Goal: Check status: Check status

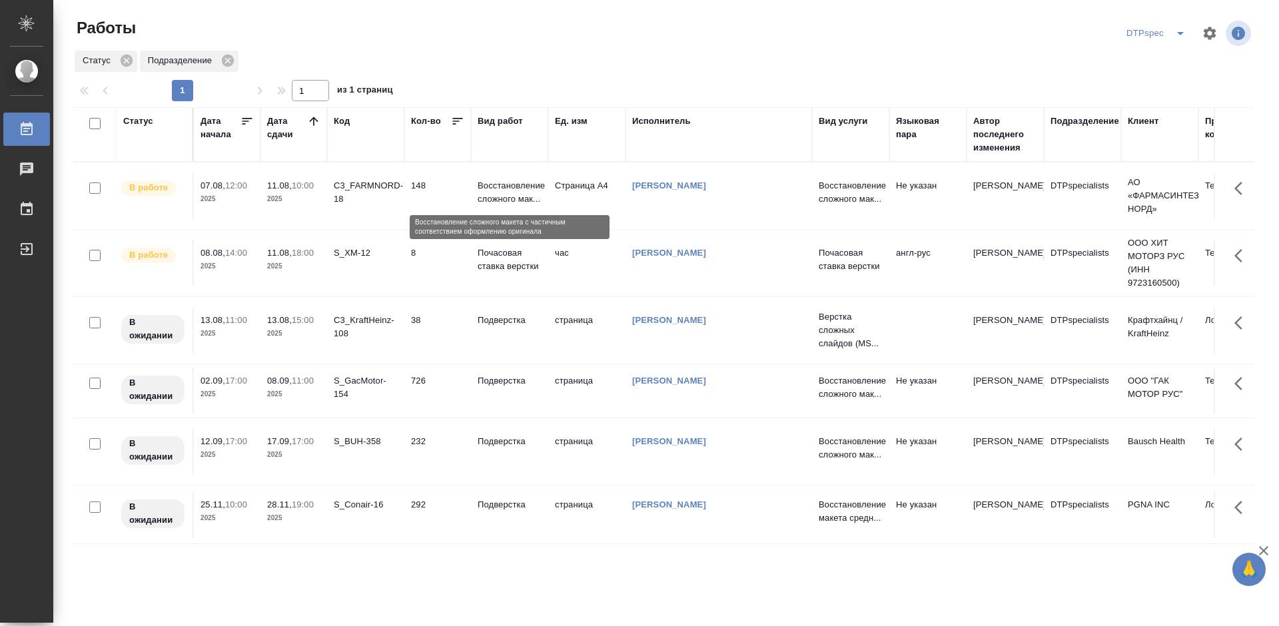
click at [507, 188] on p "Восстановление сложного мак..." at bounding box center [510, 192] width 64 height 27
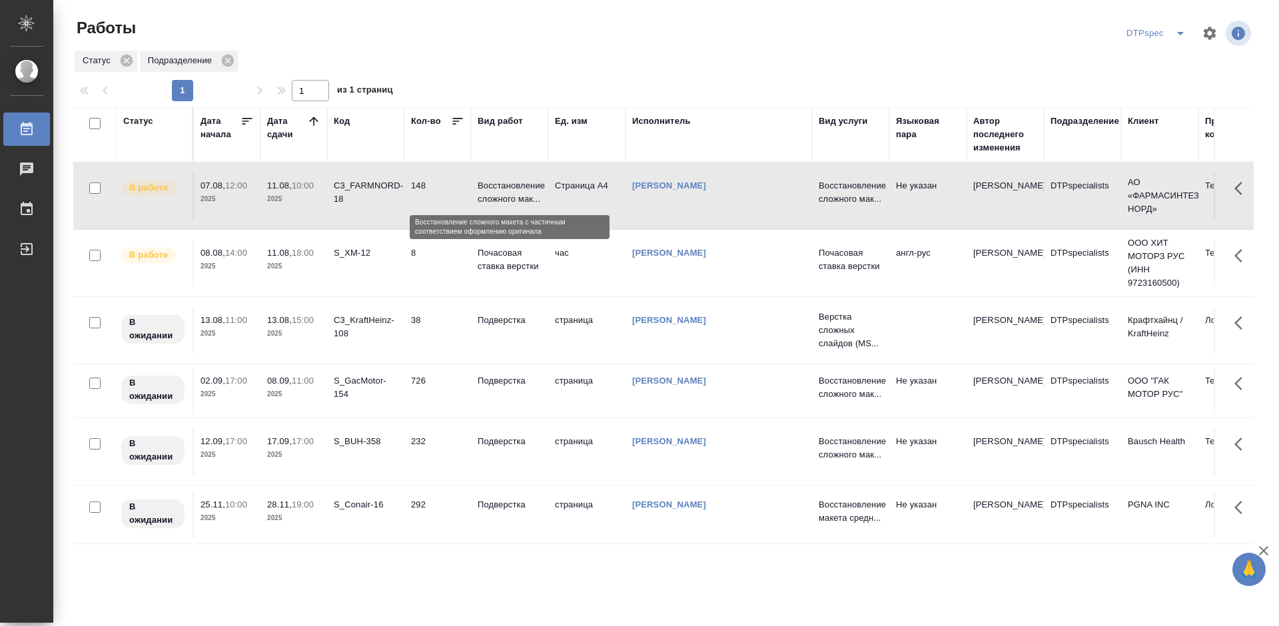
click at [507, 188] on p "Восстановление сложного мак..." at bounding box center [510, 192] width 64 height 27
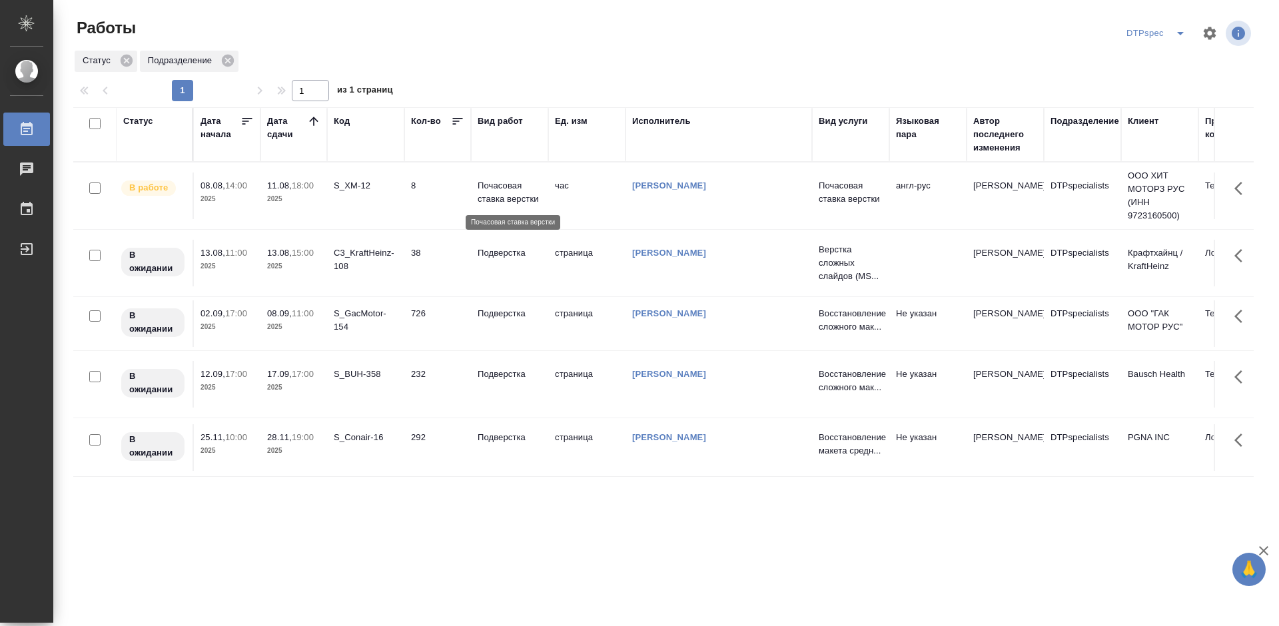
click at [496, 192] on p "Почасовая ставка верстки" at bounding box center [510, 192] width 64 height 27
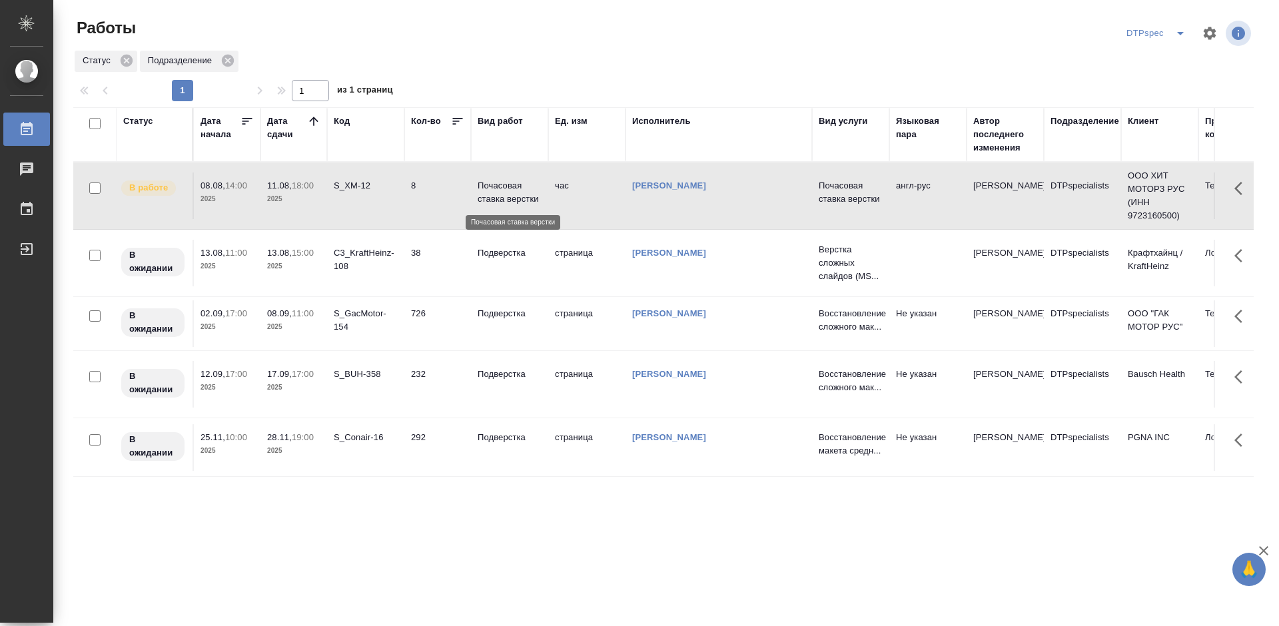
click at [496, 192] on p "Почасовая ставка верстки" at bounding box center [510, 192] width 64 height 27
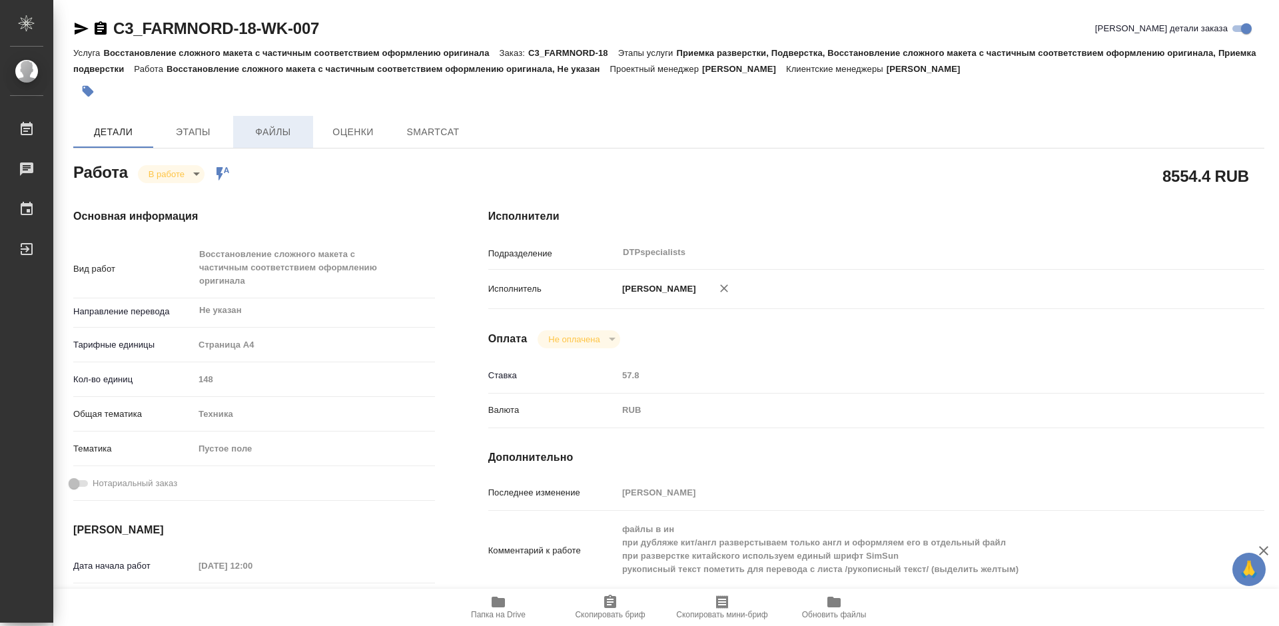
type textarea "x"
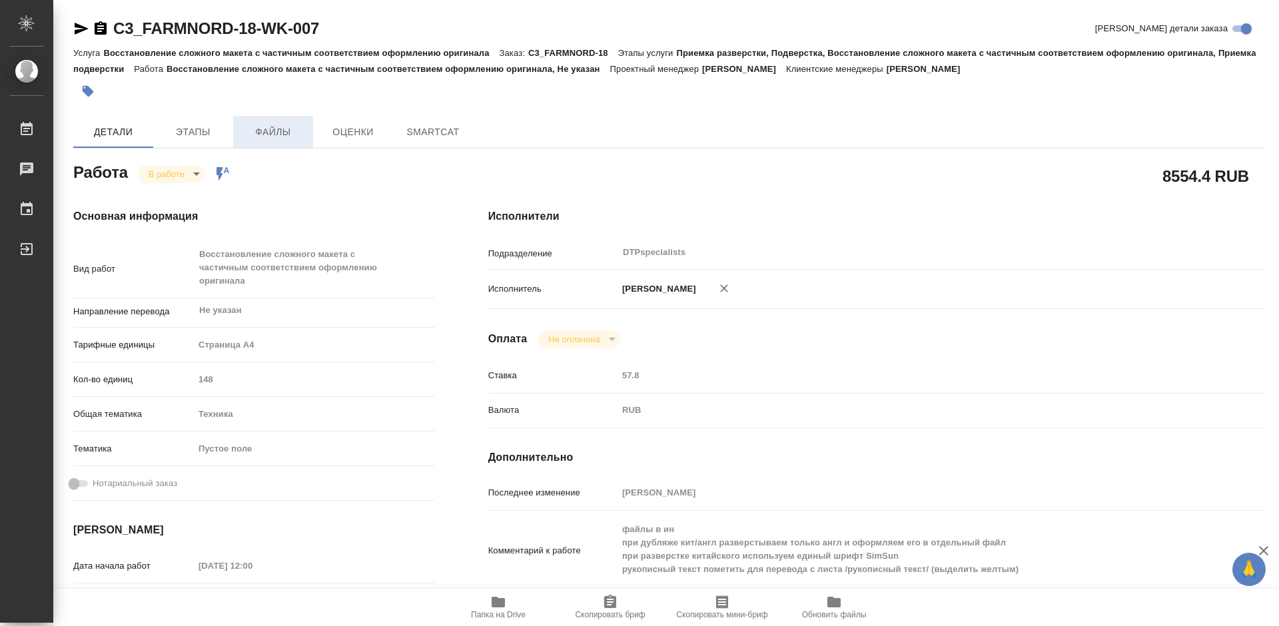
type textarea "x"
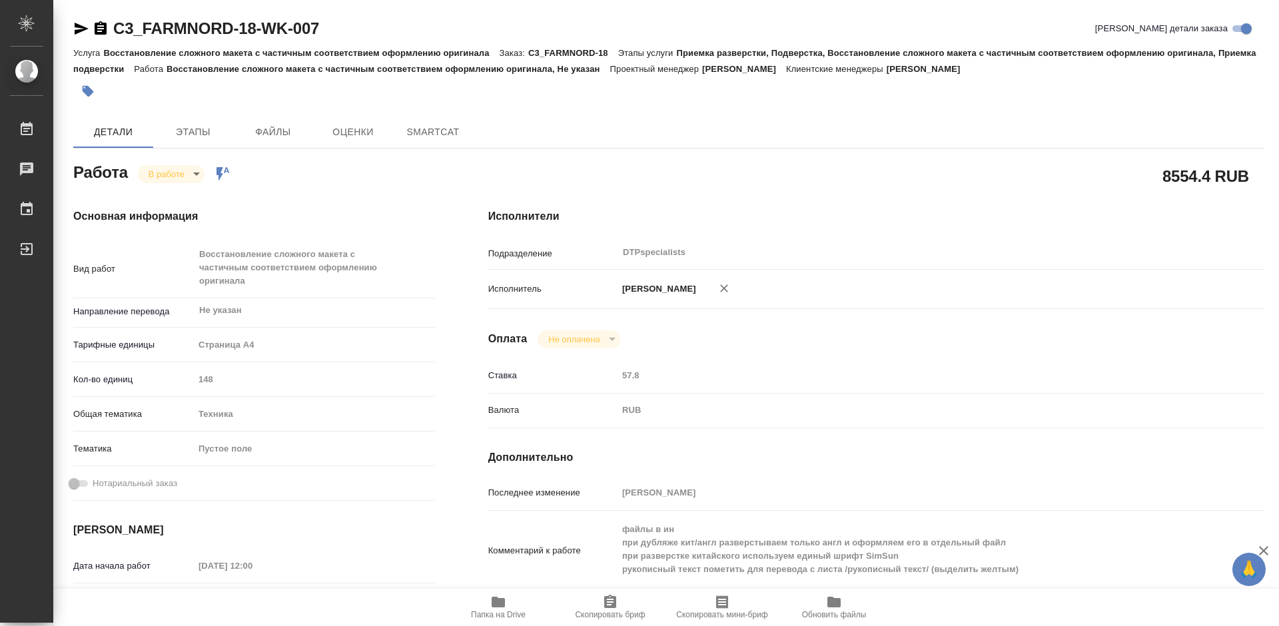
type textarea "x"
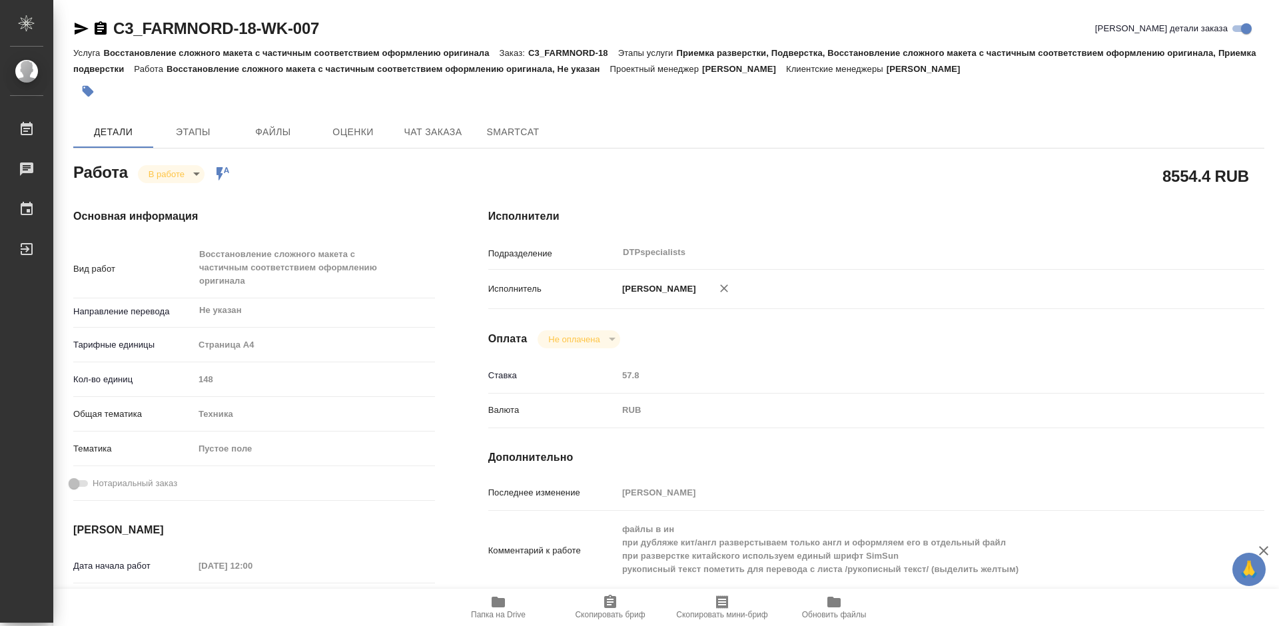
click at [498, 603] on icon "button" at bounding box center [498, 602] width 13 height 11
type textarea "x"
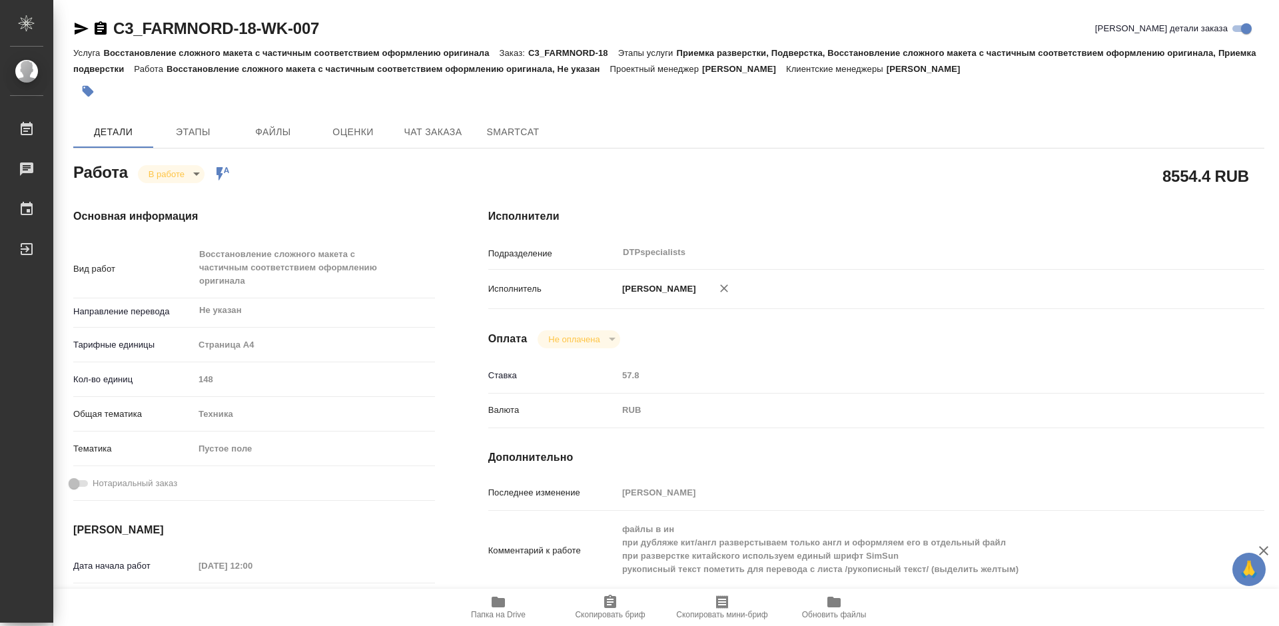
type textarea "x"
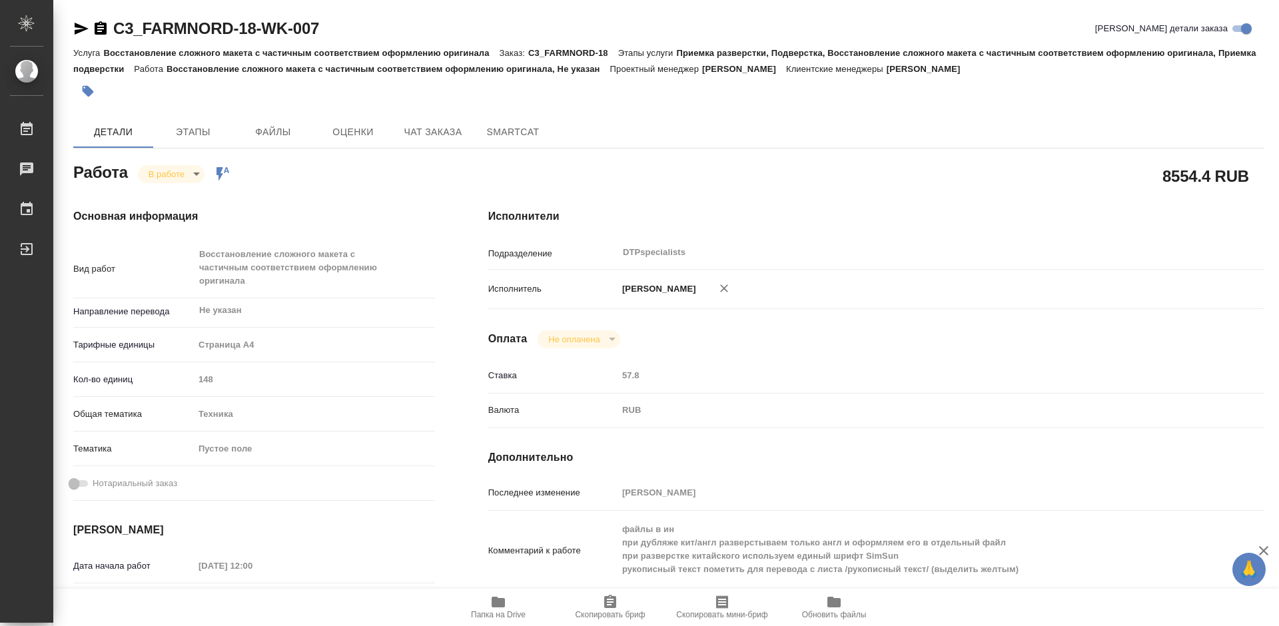
type textarea "x"
click at [75, 29] on icon "button" at bounding box center [81, 29] width 16 height 16
click at [151, 167] on body "🙏 .cls-1 fill:#fff; AWATERA Работы 0 Чаты График Выйти C3_FARMNORD-18-WK-007 Кр…" at bounding box center [639, 313] width 1279 height 626
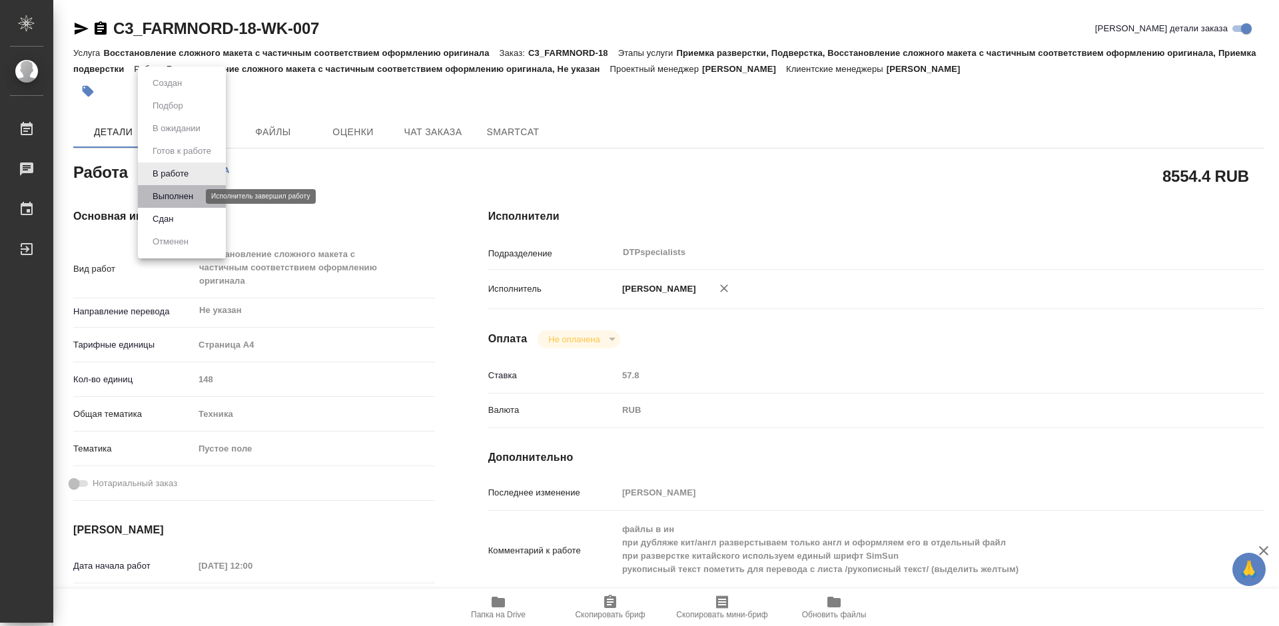
click at [161, 197] on button "Выполнен" at bounding box center [173, 196] width 49 height 15
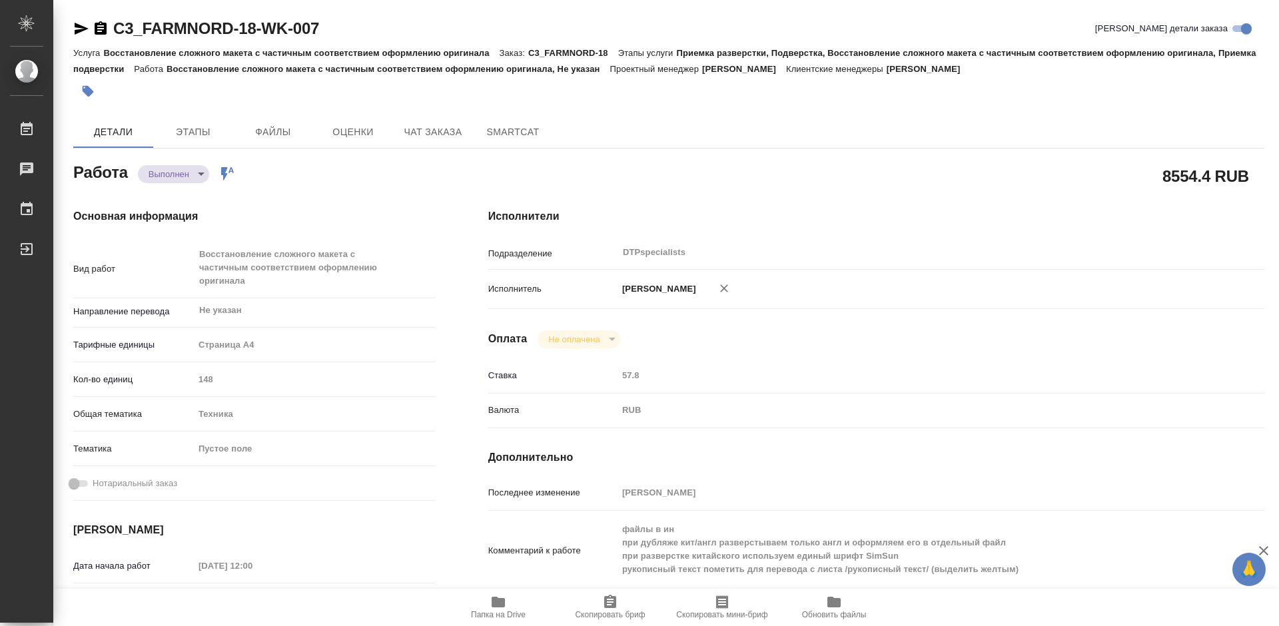
type textarea "x"
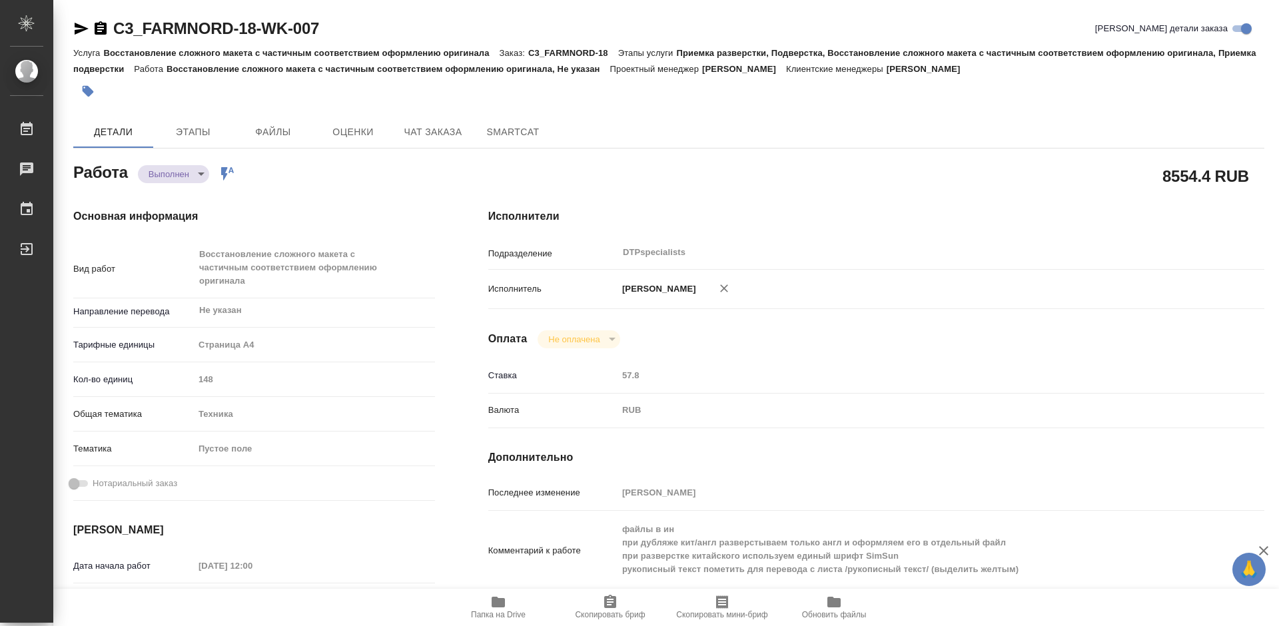
type textarea "x"
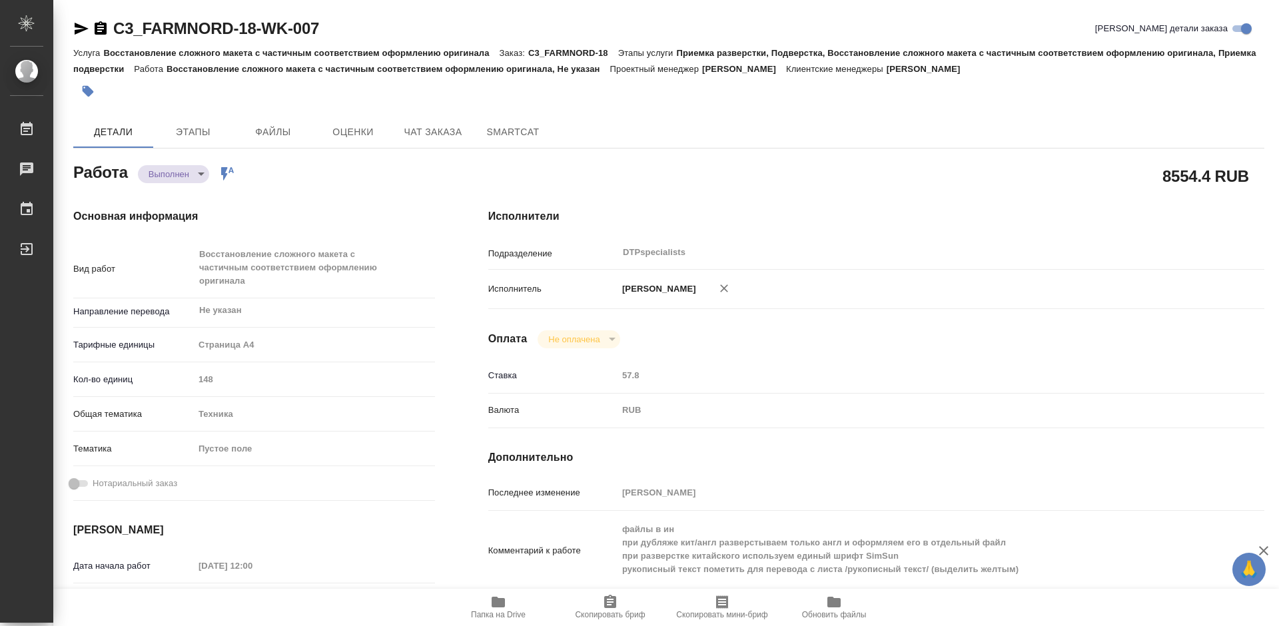
type textarea "x"
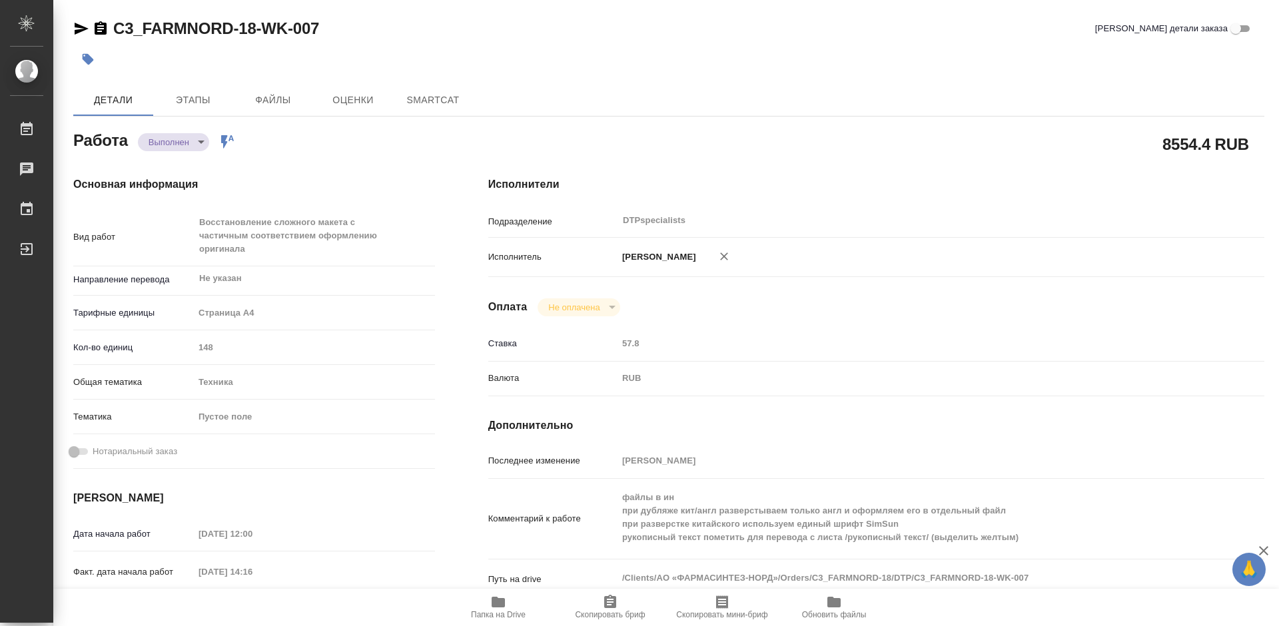
type textarea "x"
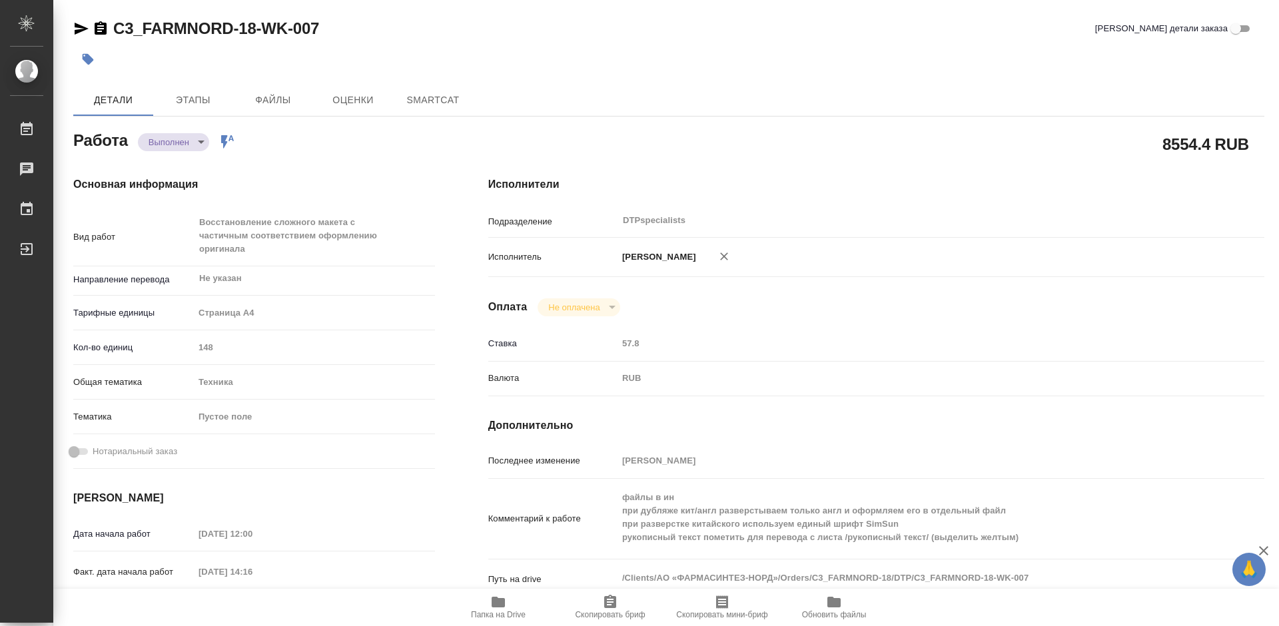
type textarea "x"
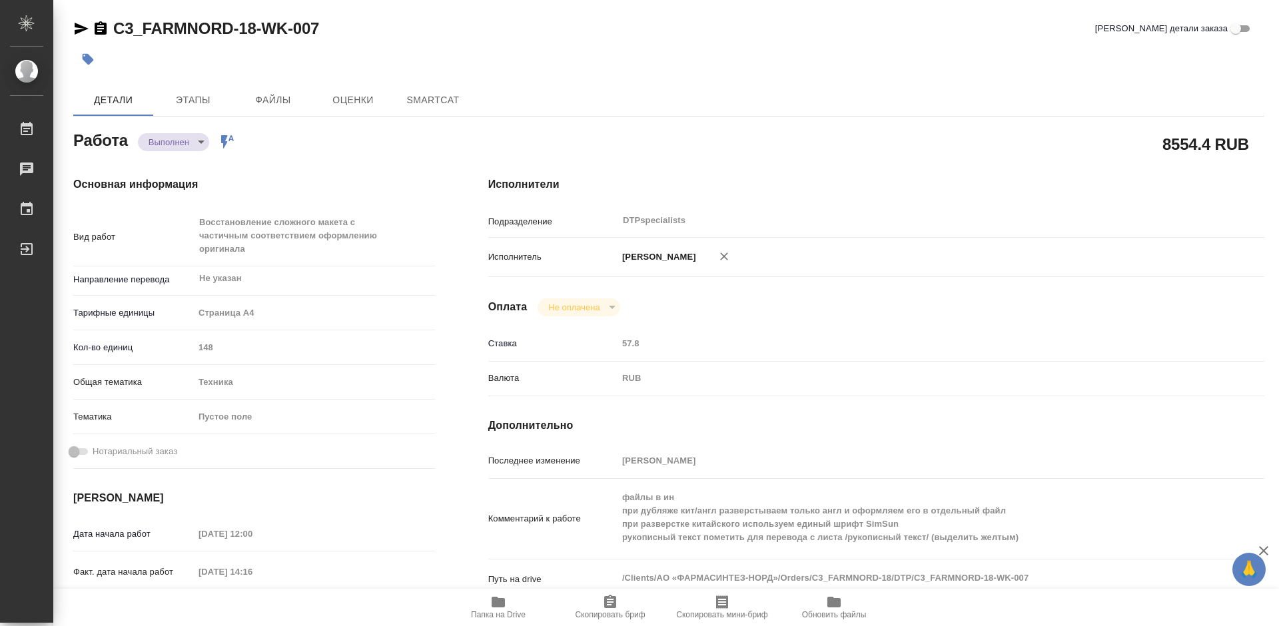
type textarea "x"
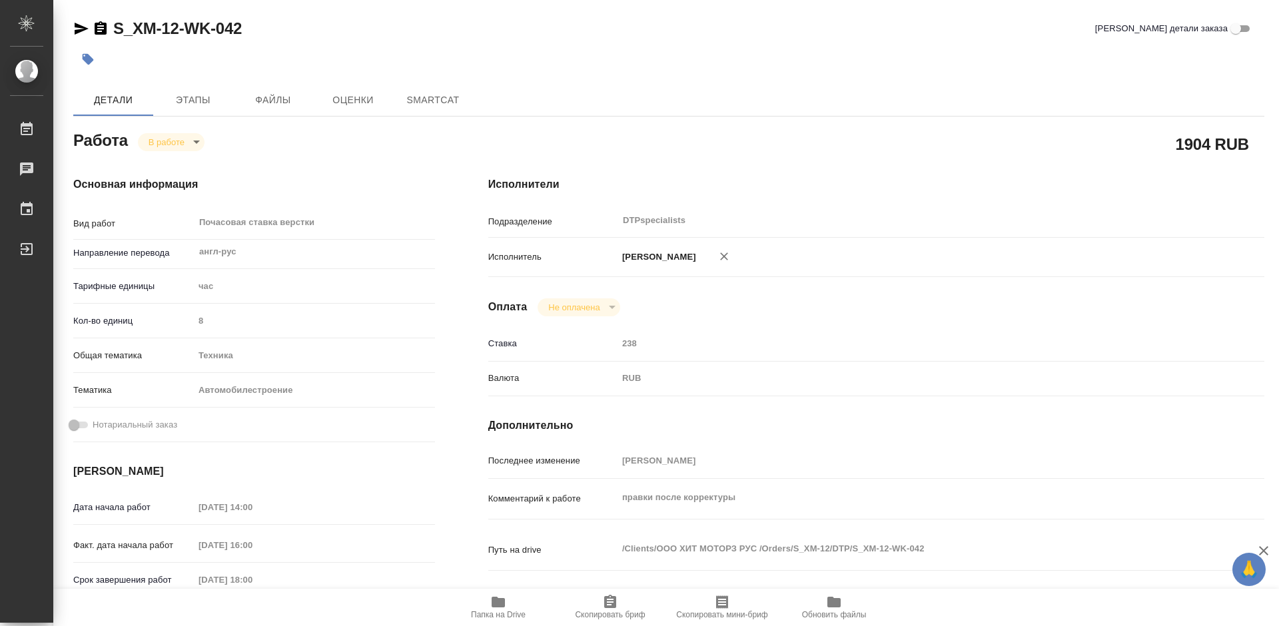
type textarea "x"
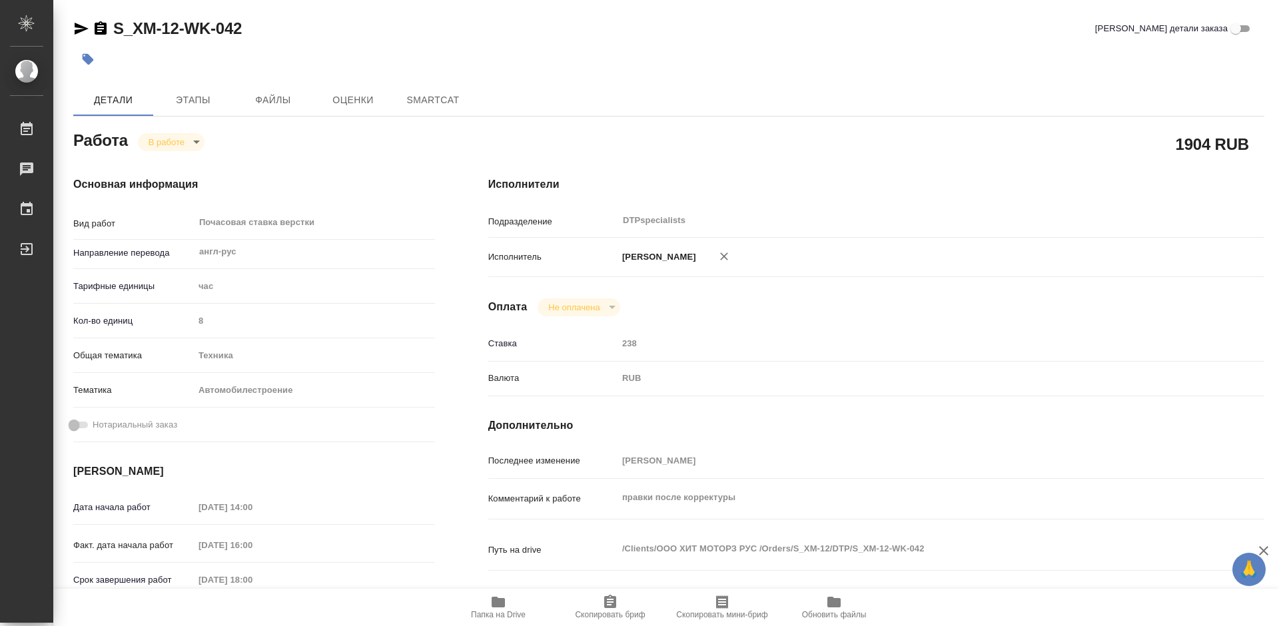
type textarea "x"
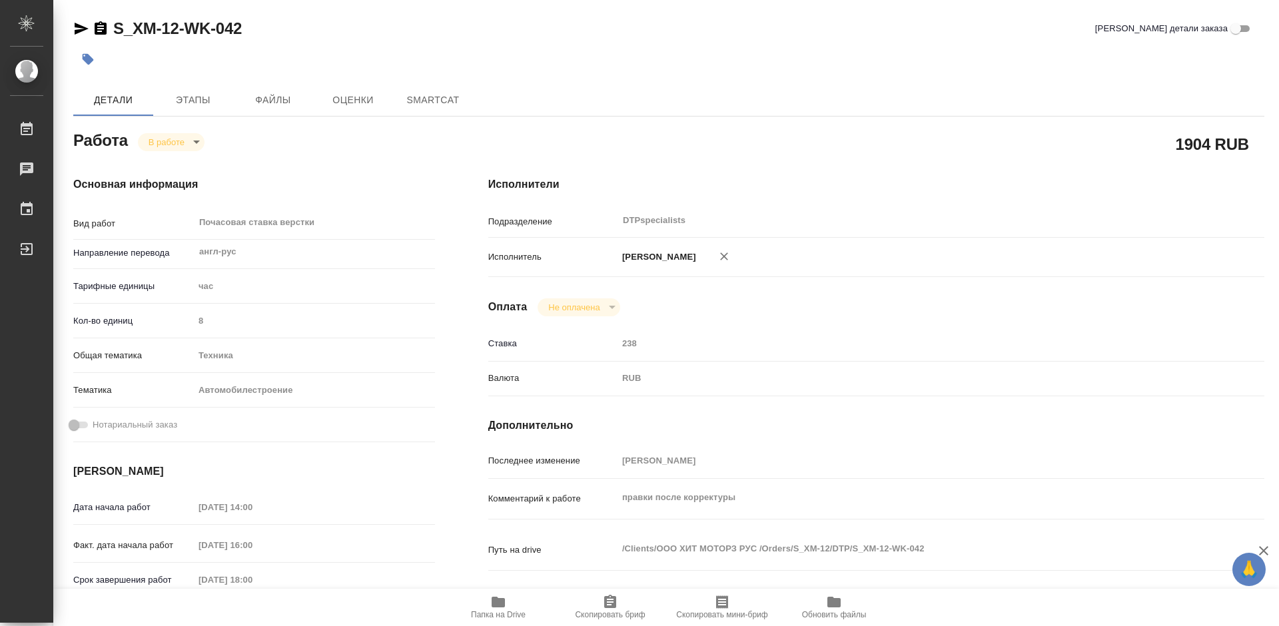
type textarea "x"
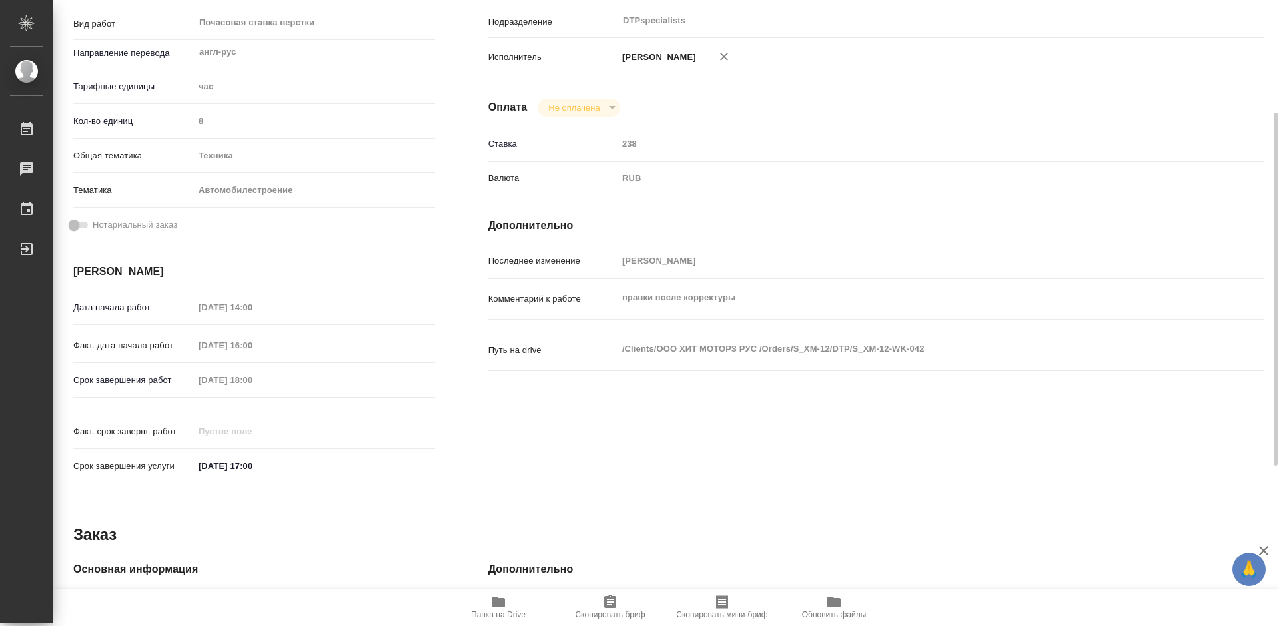
scroll to position [266, 0]
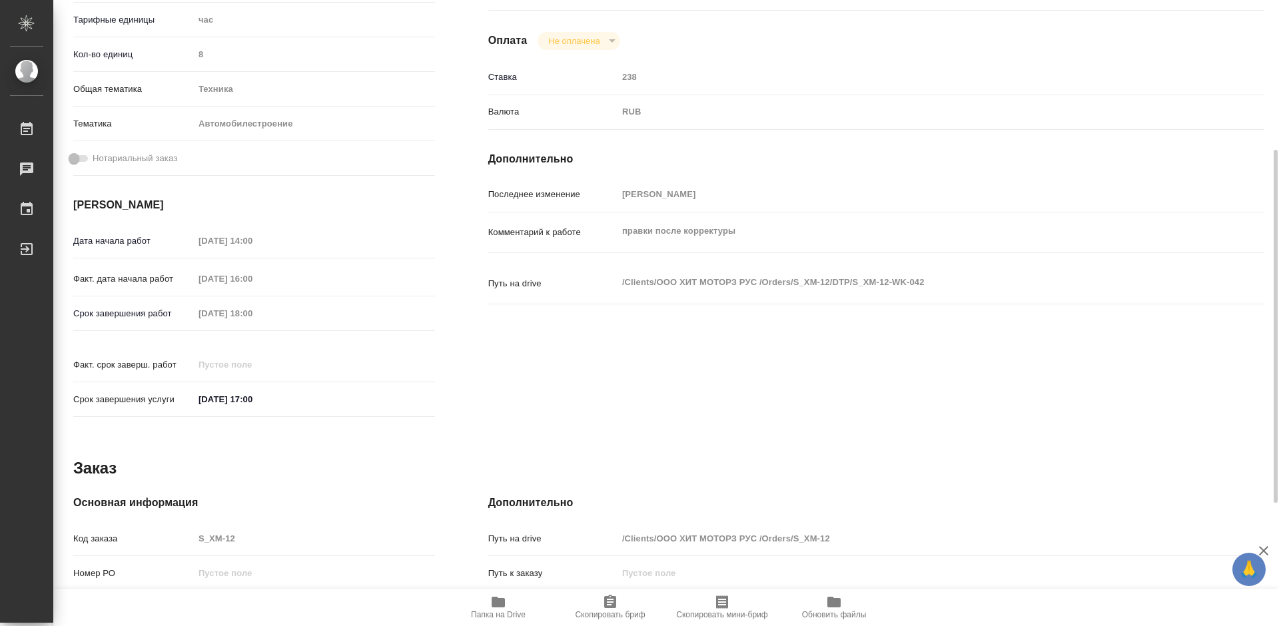
type textarea "x"
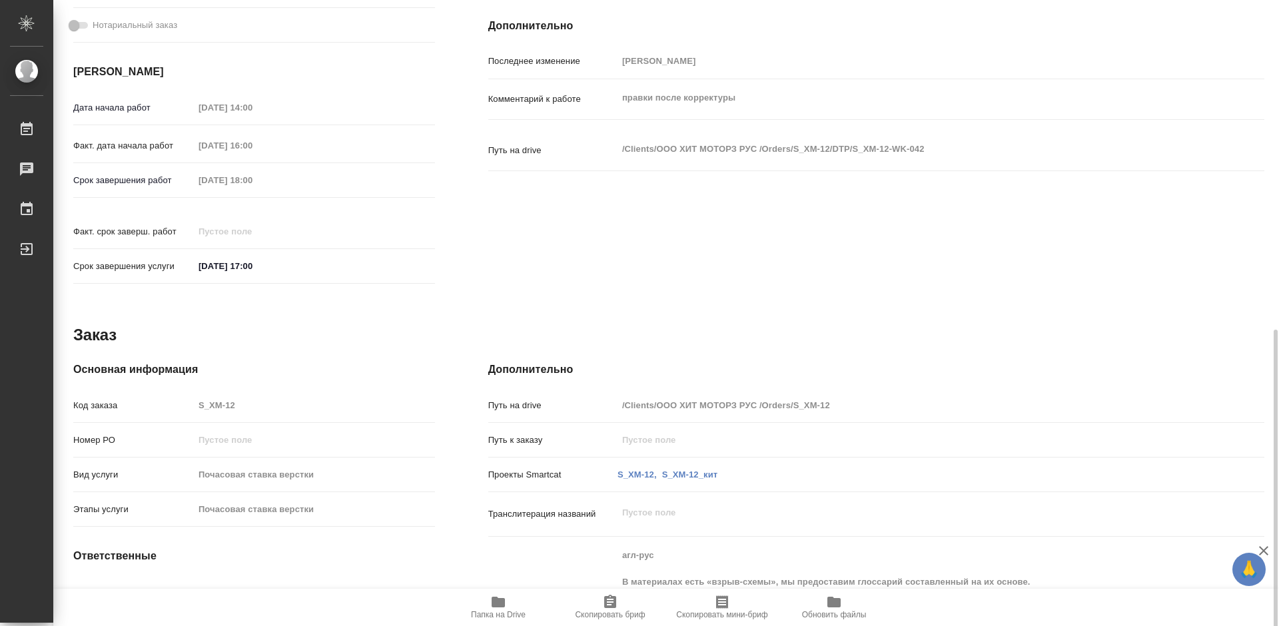
scroll to position [484, 0]
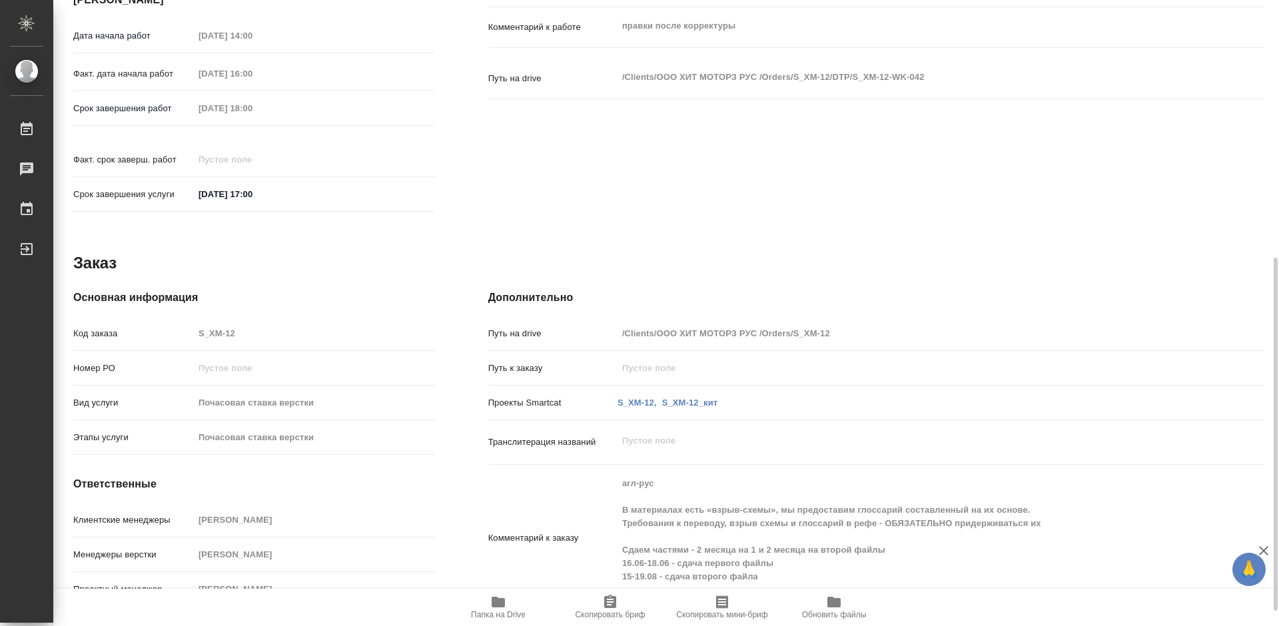
type textarea "x"
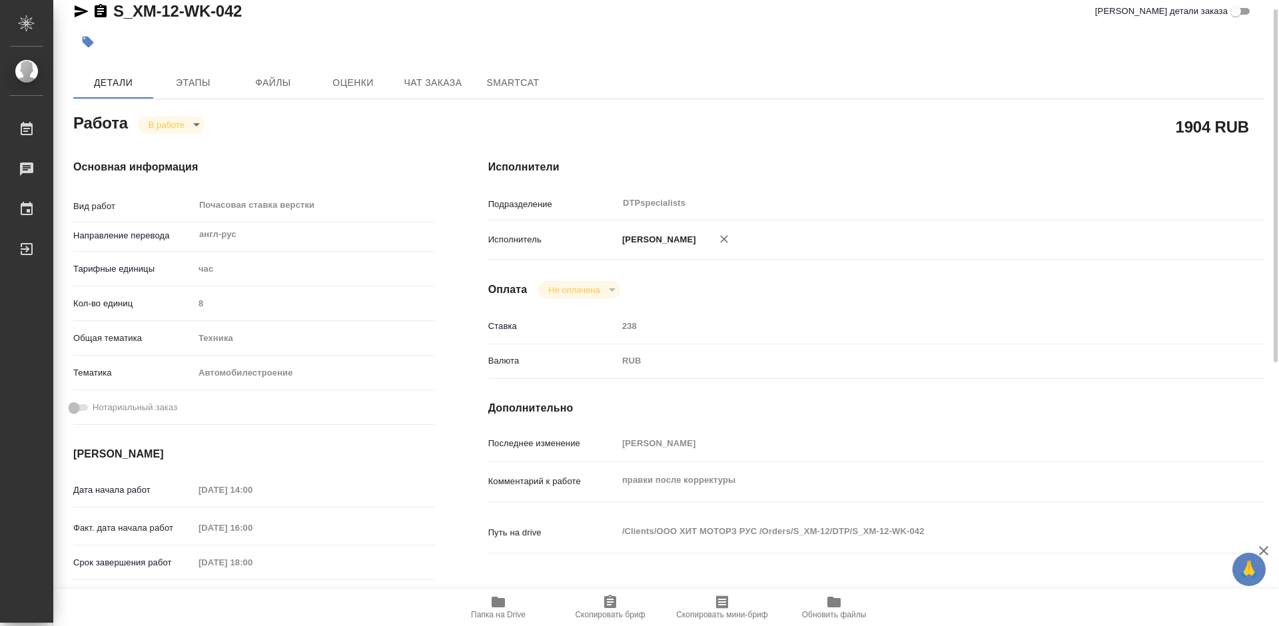
scroll to position [0, 0]
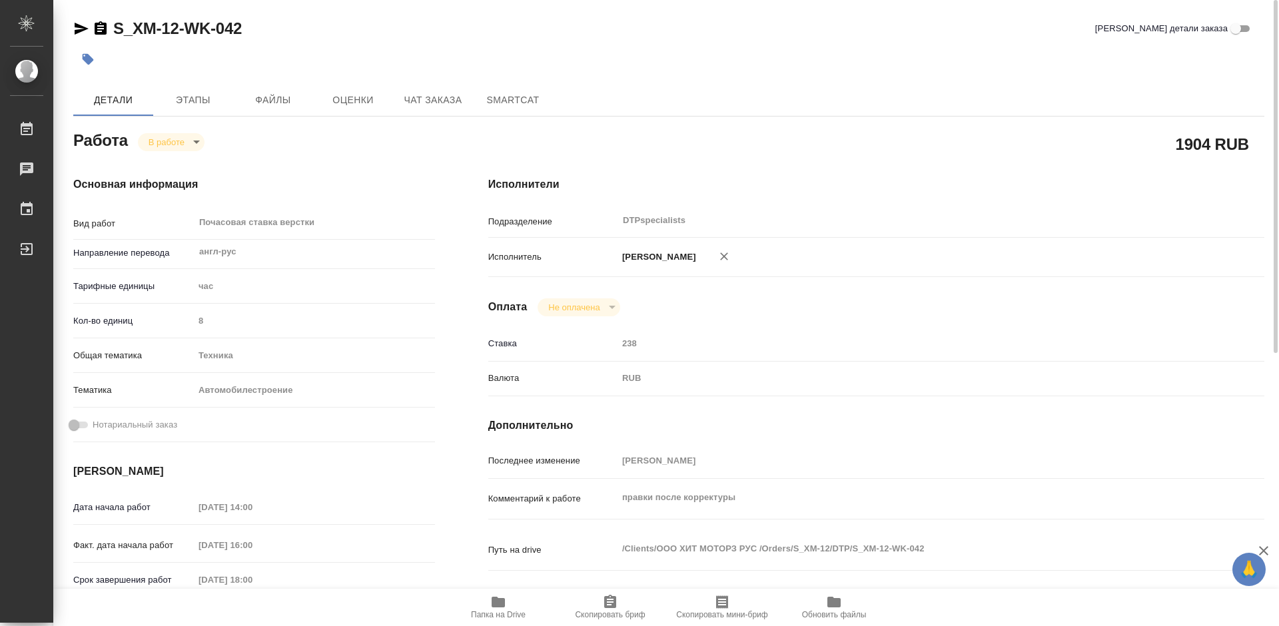
click at [103, 33] on icon "button" at bounding box center [101, 27] width 12 height 13
